Goal: Information Seeking & Learning: Find specific fact

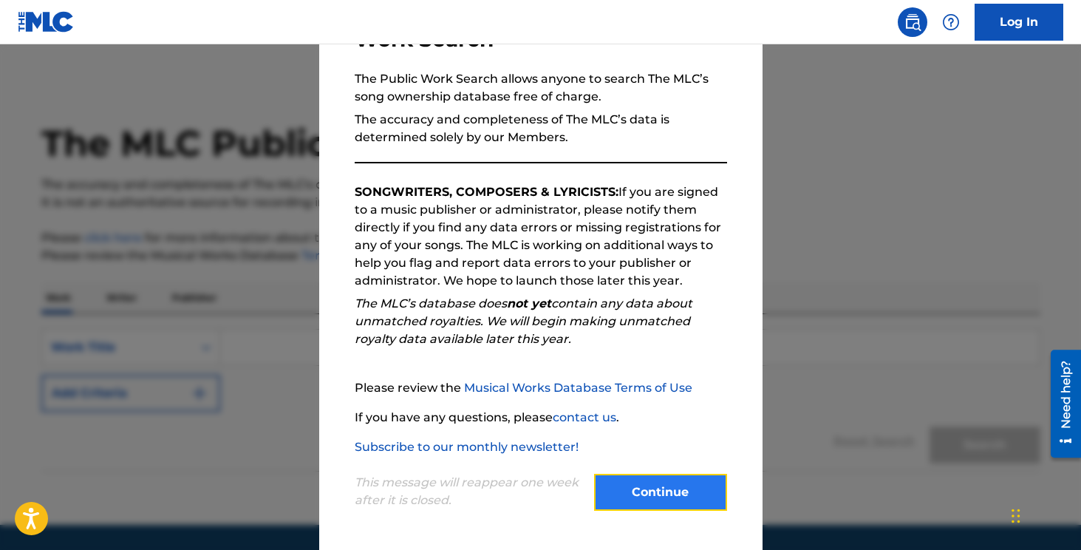
click at [652, 487] on button "Continue" at bounding box center [660, 492] width 133 height 37
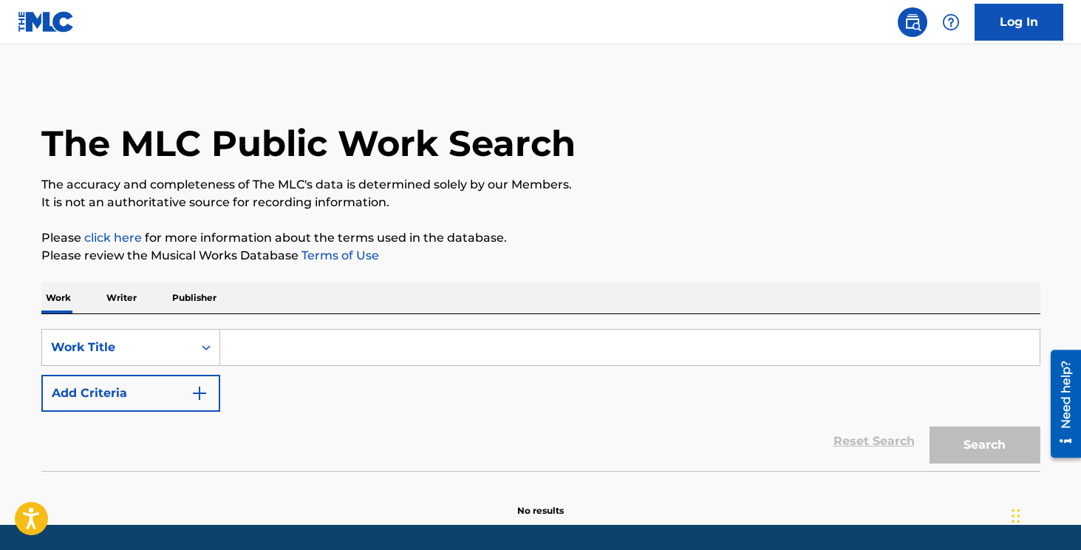
click at [301, 344] on input "Search Form" at bounding box center [629, 347] width 819 height 35
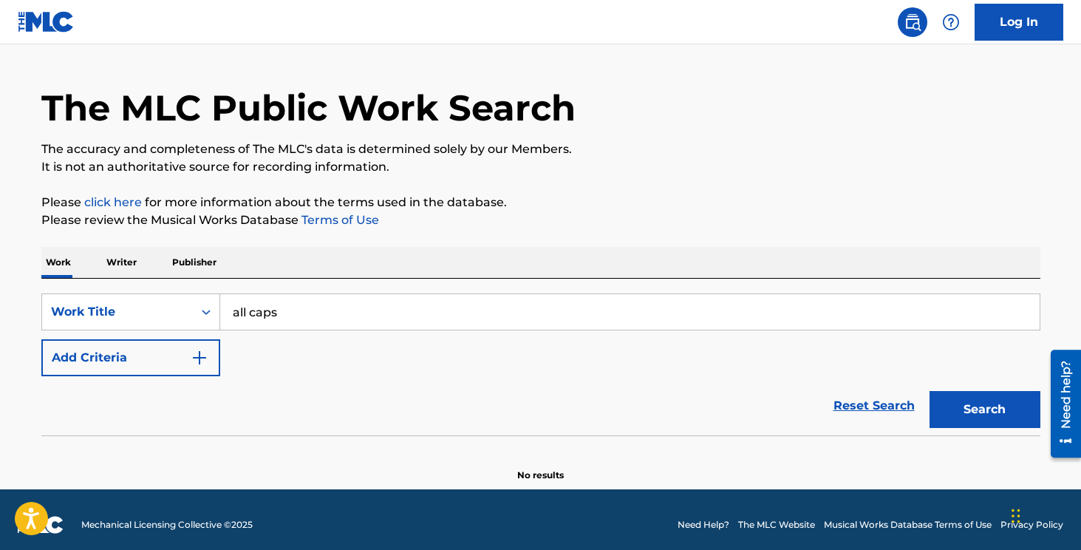
scroll to position [46, 0]
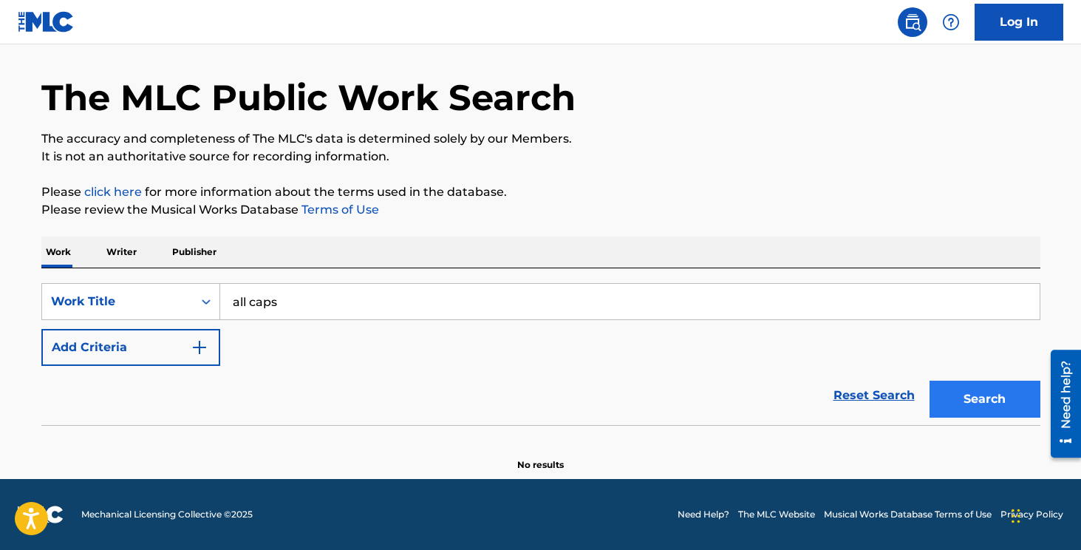
type input "all caps"
click at [980, 404] on button "Search" at bounding box center [984, 398] width 111 height 37
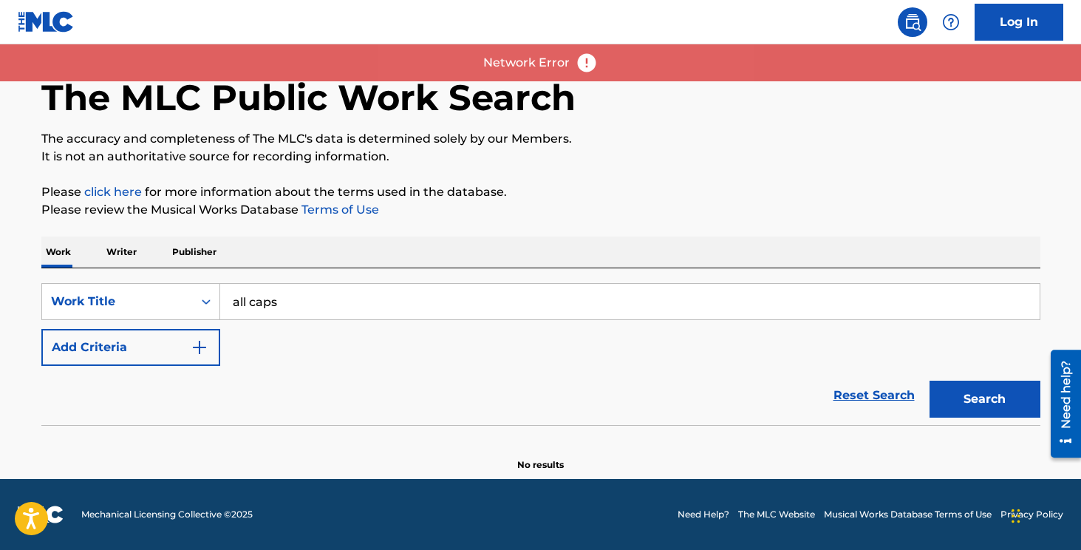
click at [535, 286] on input "all caps" at bounding box center [629, 301] width 819 height 35
click at [963, 391] on button "Search" at bounding box center [984, 398] width 111 height 37
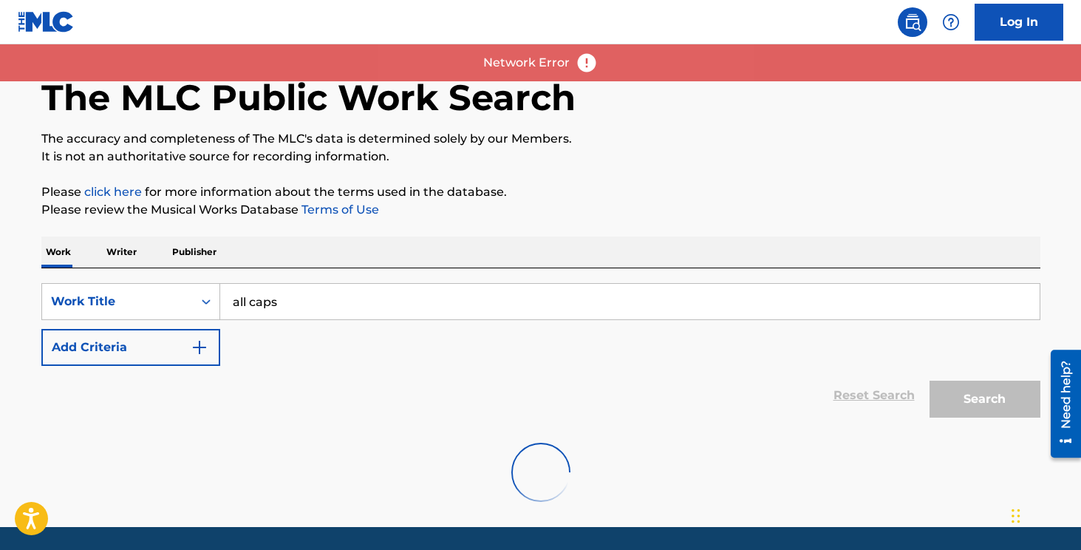
scroll to position [94, 0]
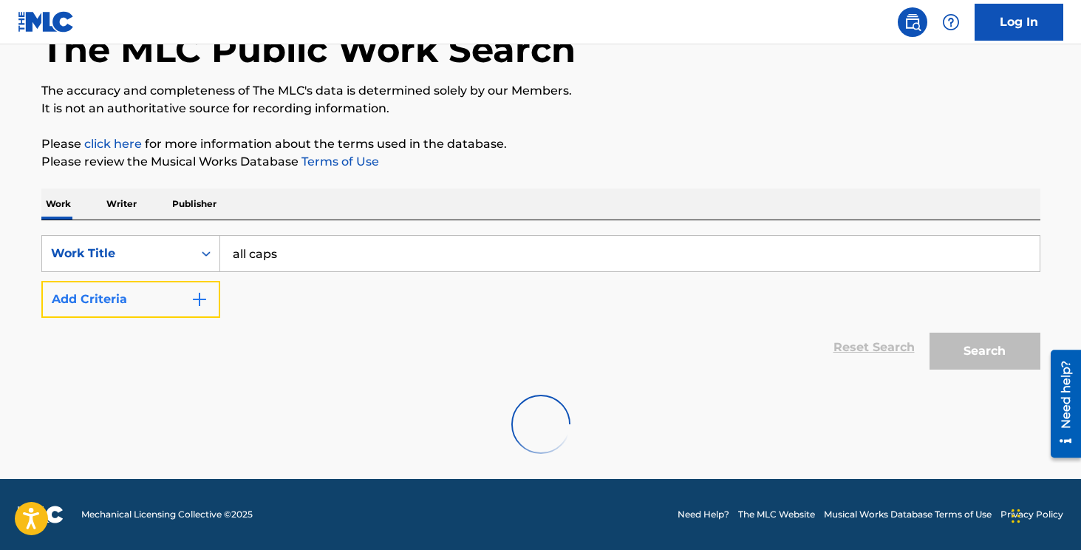
click at [131, 295] on button "Add Criteria" at bounding box center [130, 299] width 179 height 37
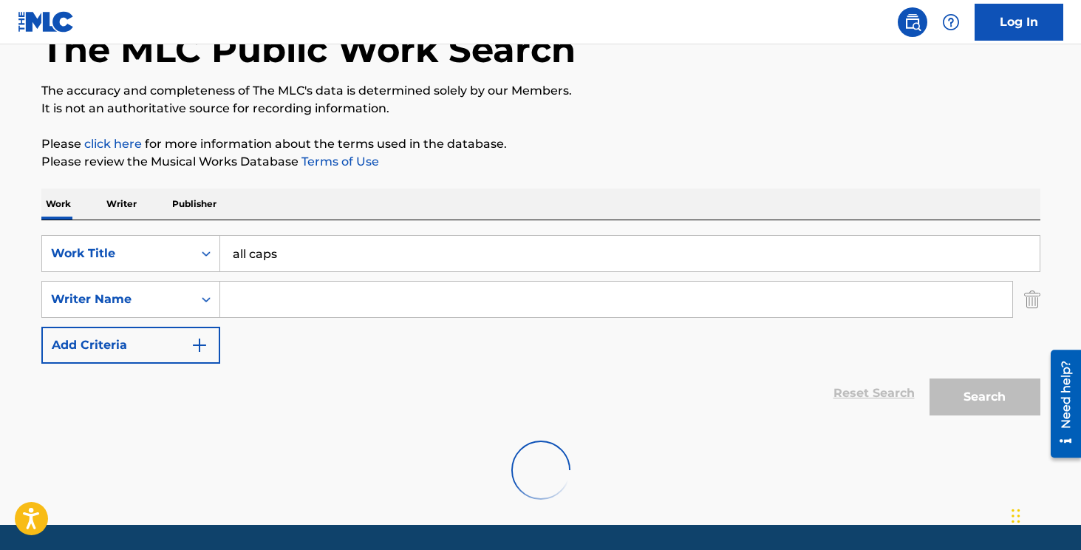
click at [267, 307] on input "Search Form" at bounding box center [616, 298] width 792 height 35
type input "[PERSON_NAME]"
click at [591, 368] on div "Reset Search Search" at bounding box center [540, 392] width 999 height 59
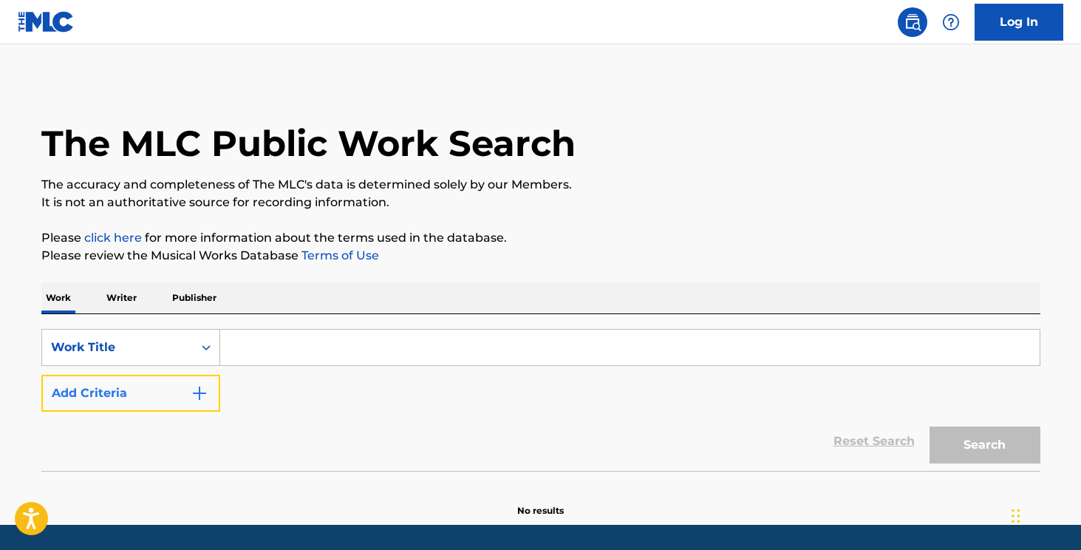
click at [185, 398] on button "Add Criteria" at bounding box center [130, 393] width 179 height 37
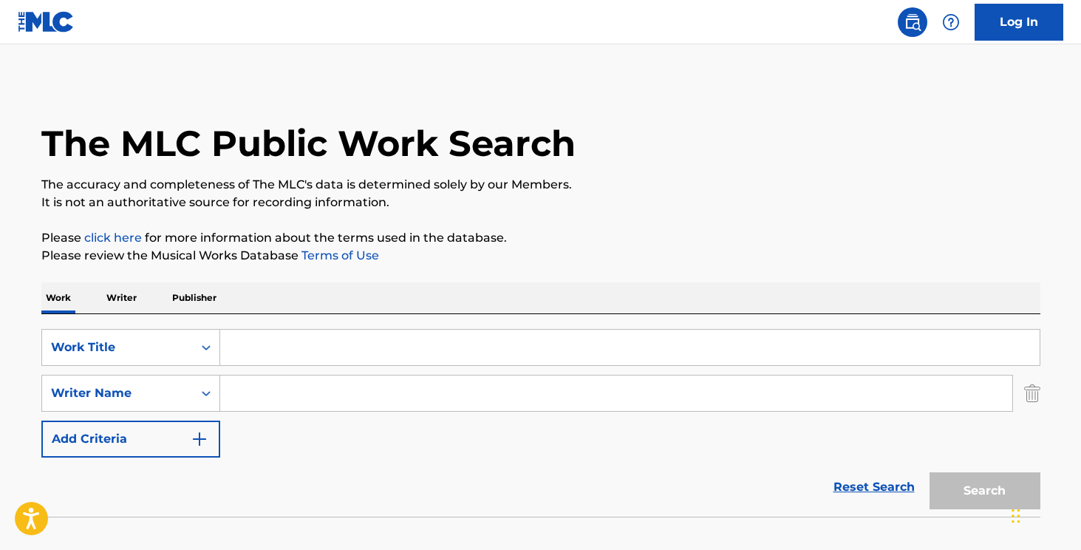
click at [300, 361] on input "Search Form" at bounding box center [629, 347] width 819 height 35
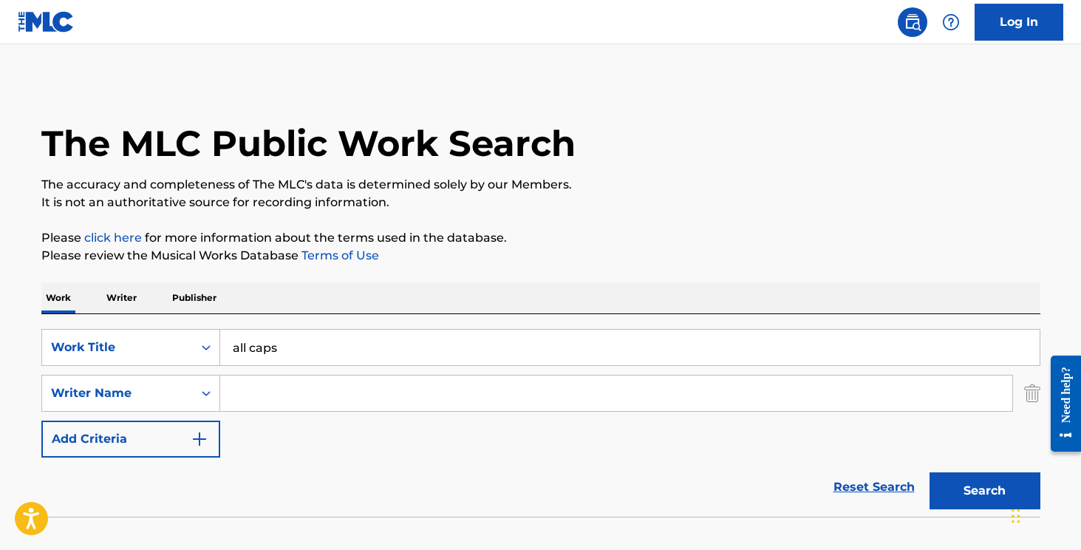
type input "all caps"
type input "[PERSON_NAME]"
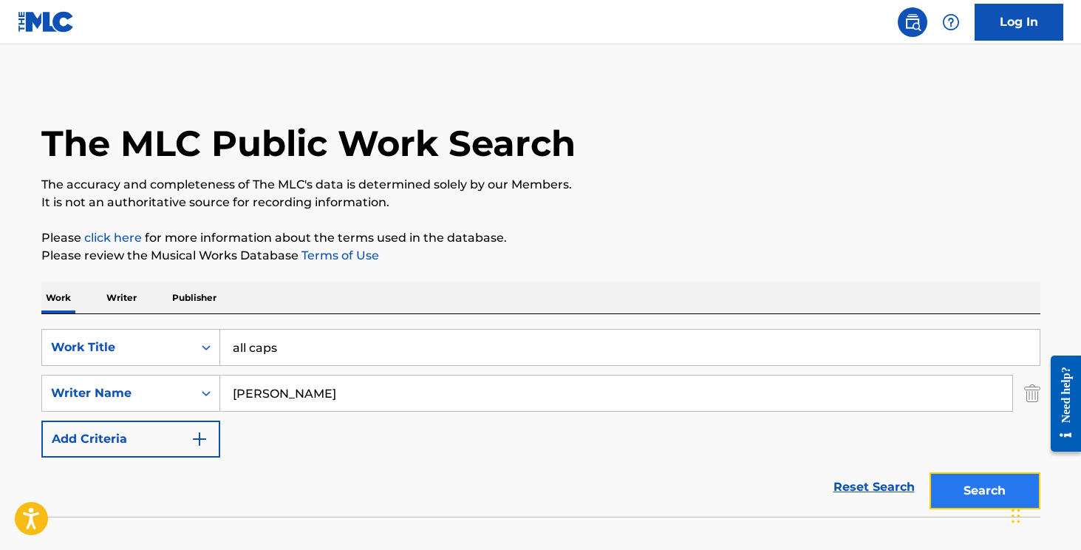
click at [949, 491] on button "Search" at bounding box center [984, 490] width 111 height 37
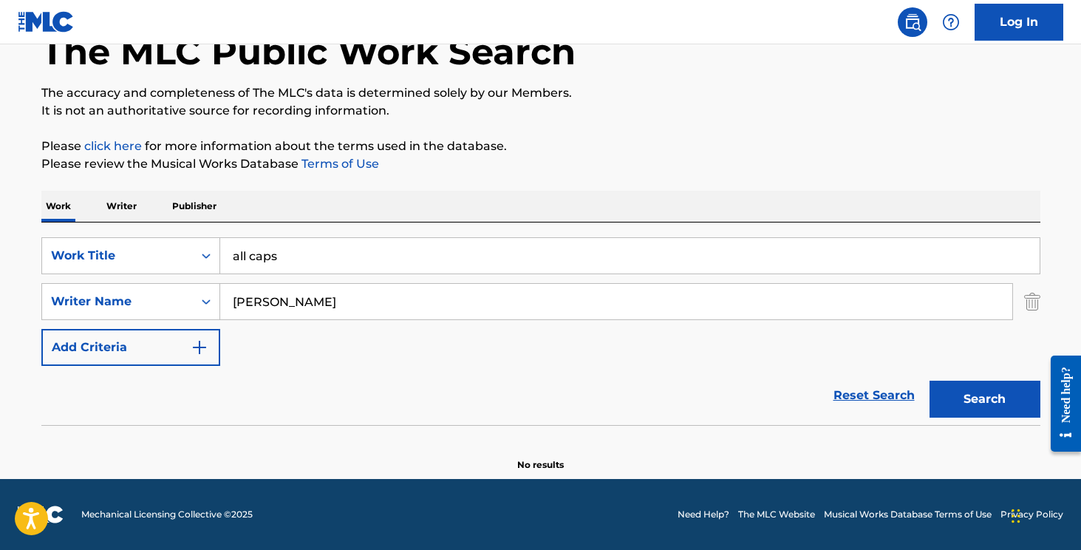
scroll to position [92, 0]
click at [655, 140] on p "Please click here for more information about the terms used in the database." at bounding box center [540, 146] width 999 height 18
click at [367, 257] on input "all caps" at bounding box center [629, 255] width 819 height 35
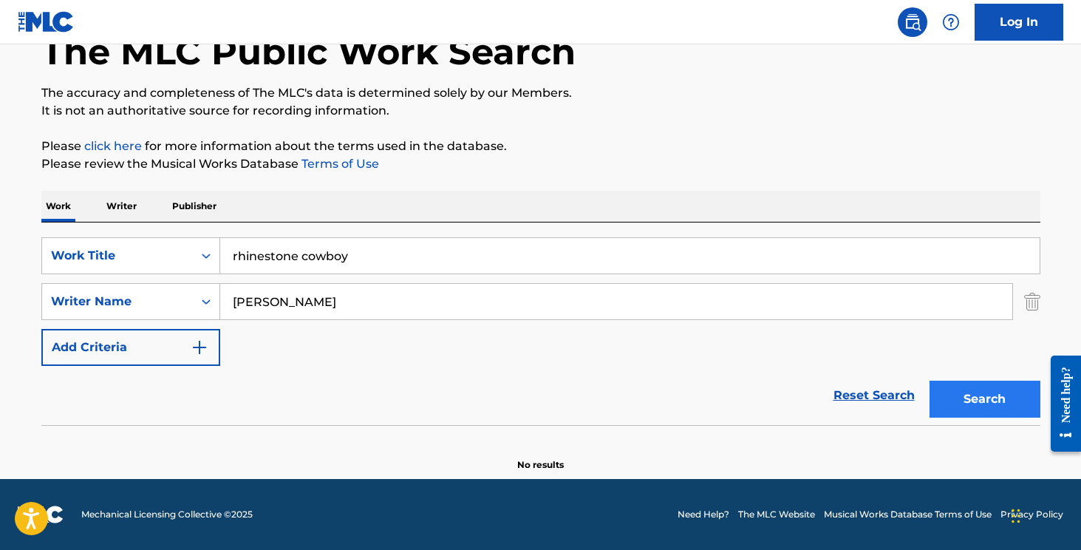
type input "rhinestone cowboy"
click at [960, 397] on button "Search" at bounding box center [984, 398] width 111 height 37
click at [946, 409] on button "Search" at bounding box center [984, 398] width 111 height 37
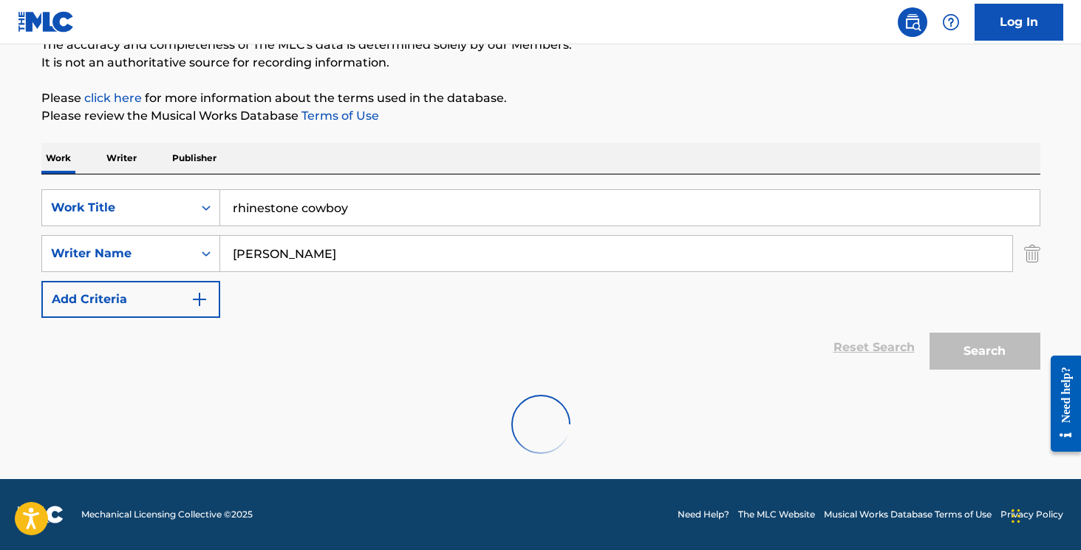
scroll to position [78, 0]
